Goal: Navigation & Orientation: Find specific page/section

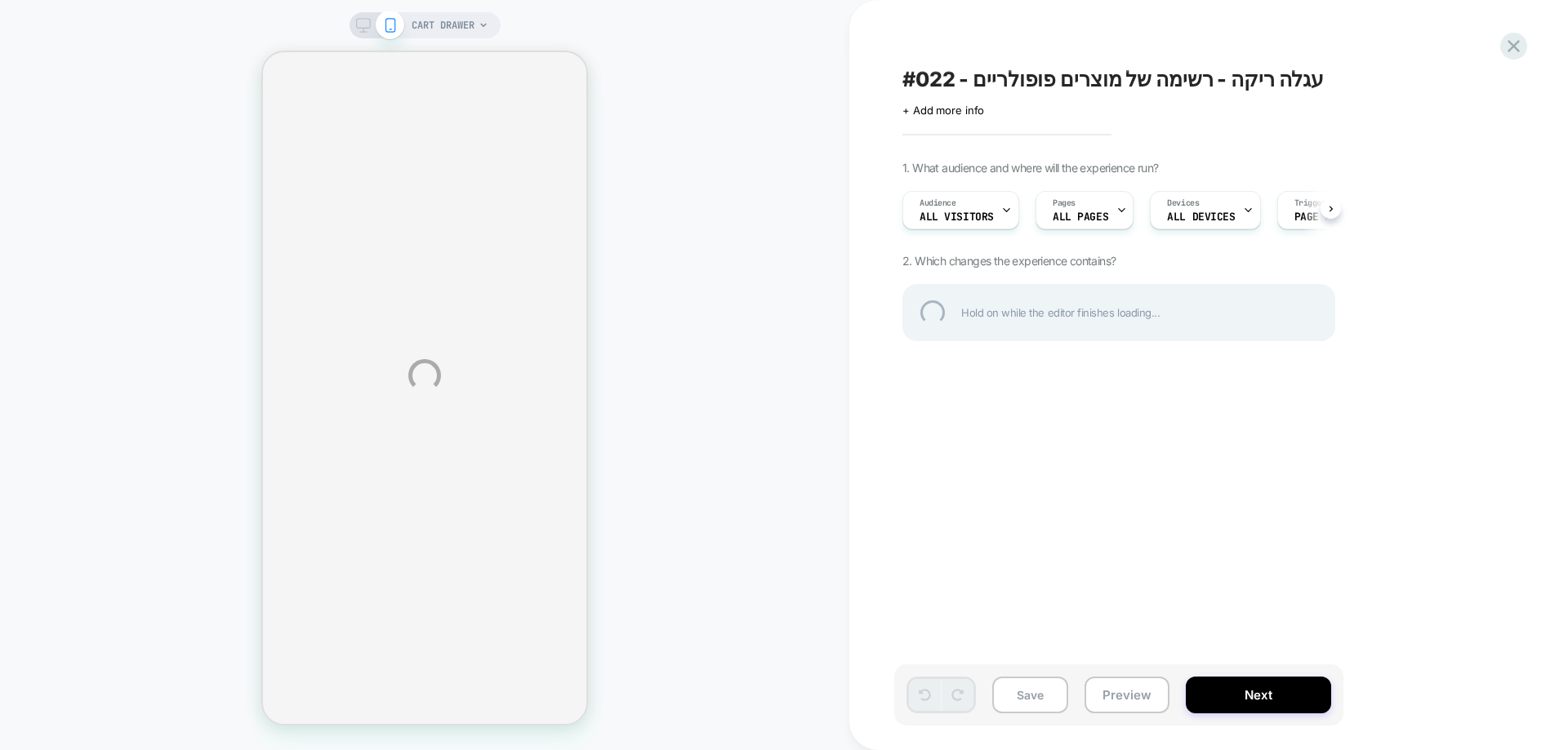
click at [1507, 49] on div at bounding box center [1513, 46] width 27 height 27
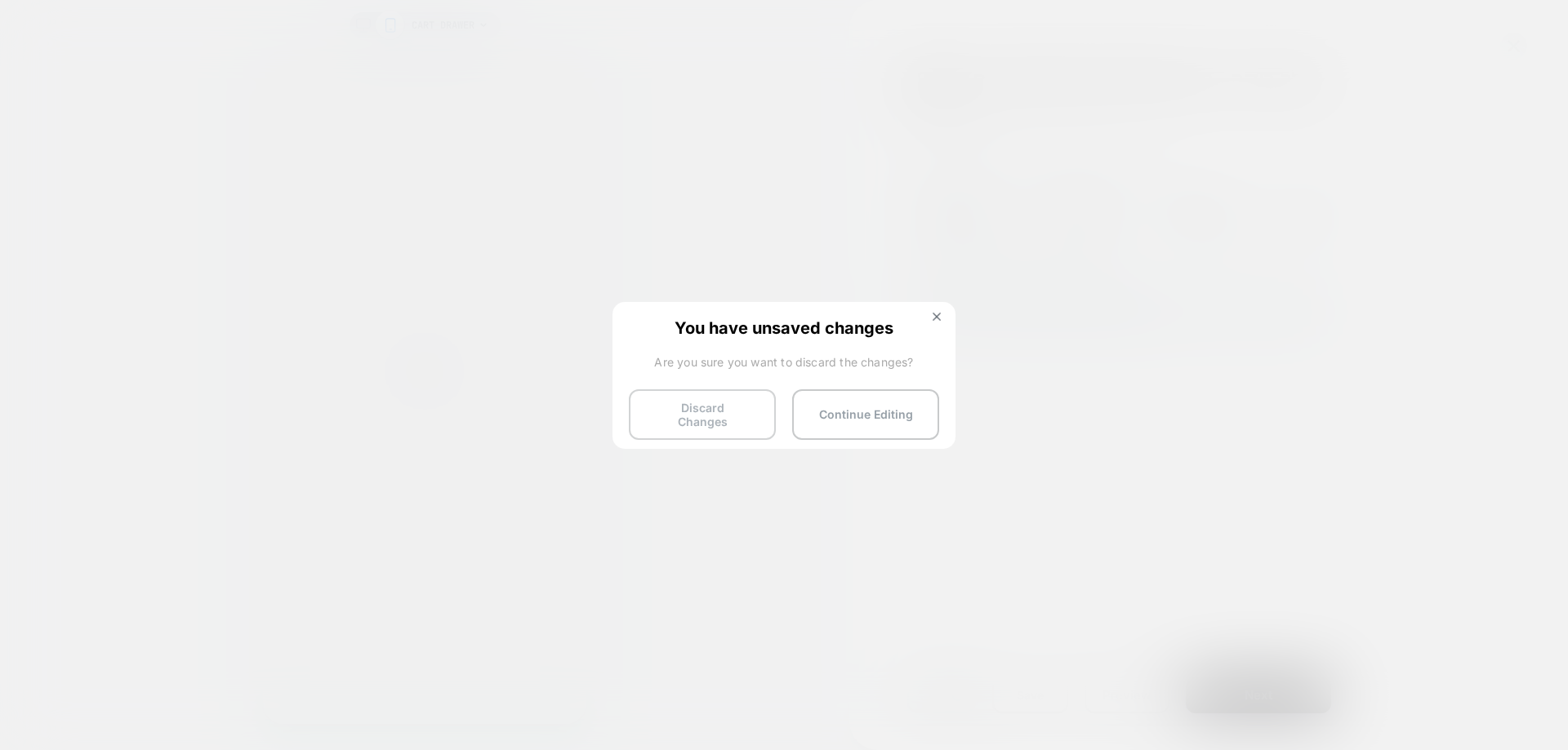
click at [715, 410] on button "Discard Changes" at bounding box center [702, 414] width 147 height 50
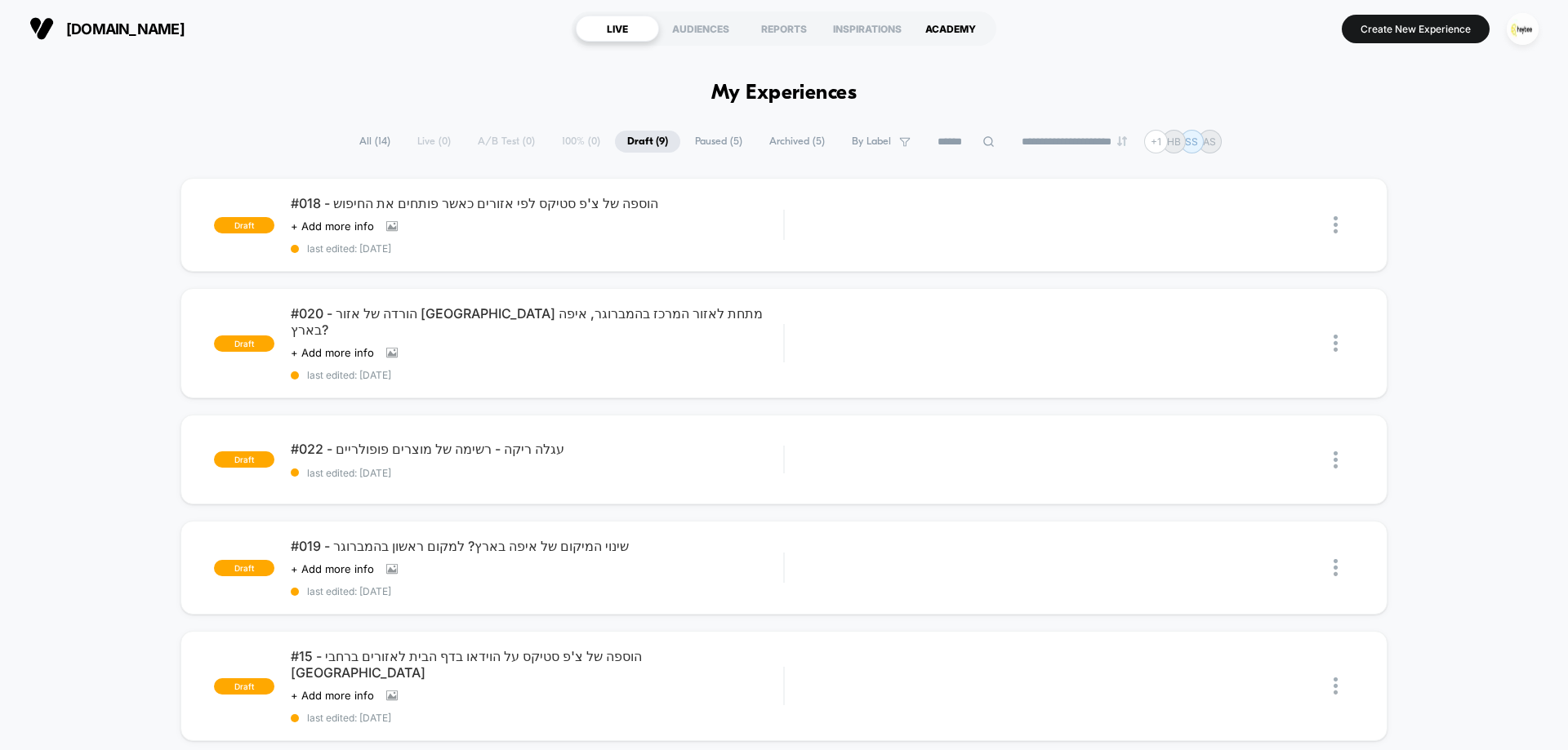
click at [948, 27] on div "ACADEMY" at bounding box center [951, 29] width 83 height 26
